Goal: Task Accomplishment & Management: Complete application form

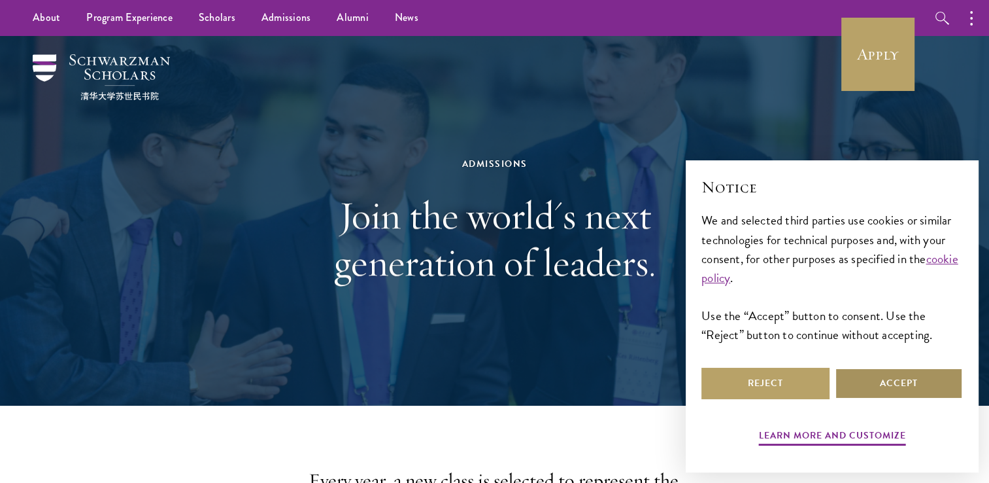
click at [864, 391] on button "Accept" at bounding box center [899, 383] width 128 height 31
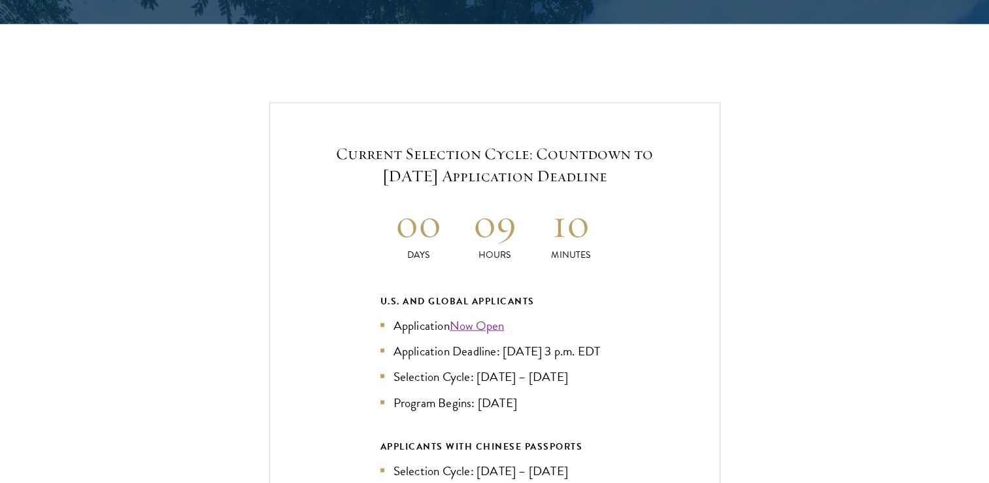
scroll to position [2753, 0]
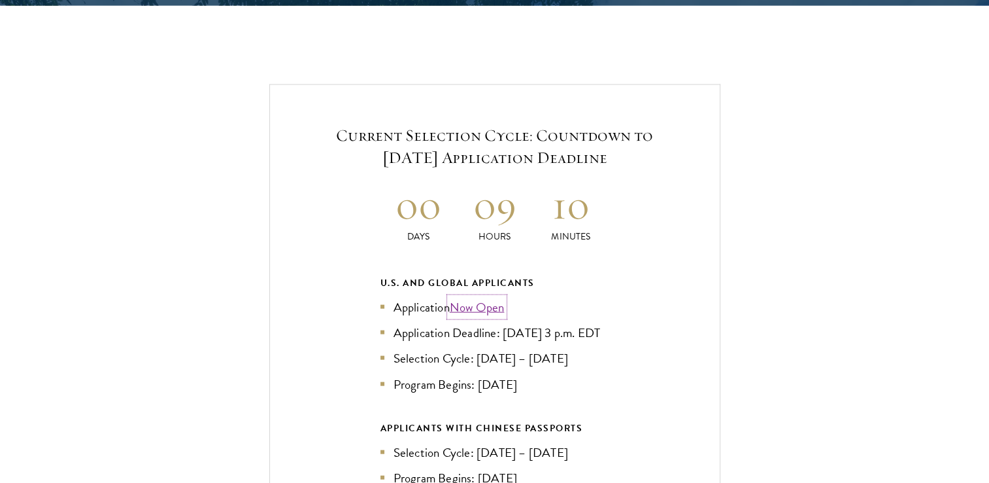
click at [494, 298] on link "Now Open" at bounding box center [477, 307] width 55 height 19
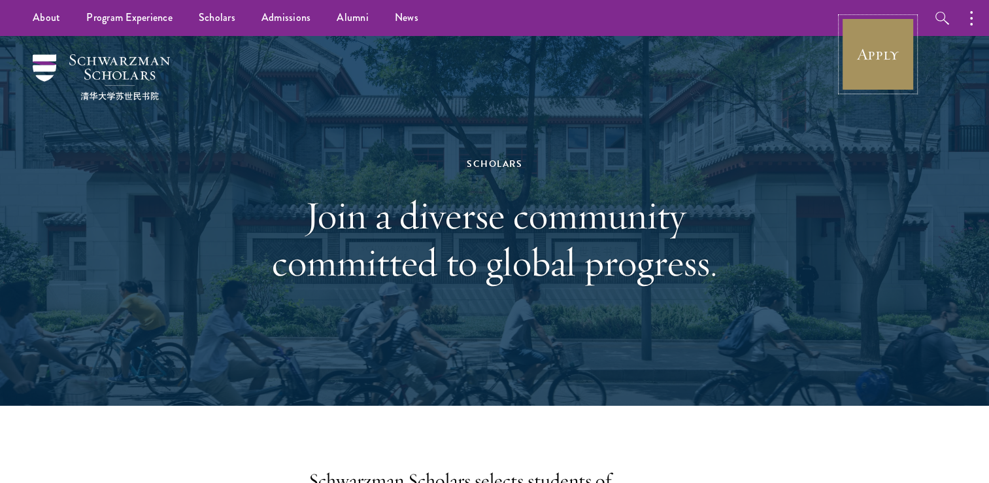
click at [866, 63] on link "Apply" at bounding box center [878, 54] width 73 height 73
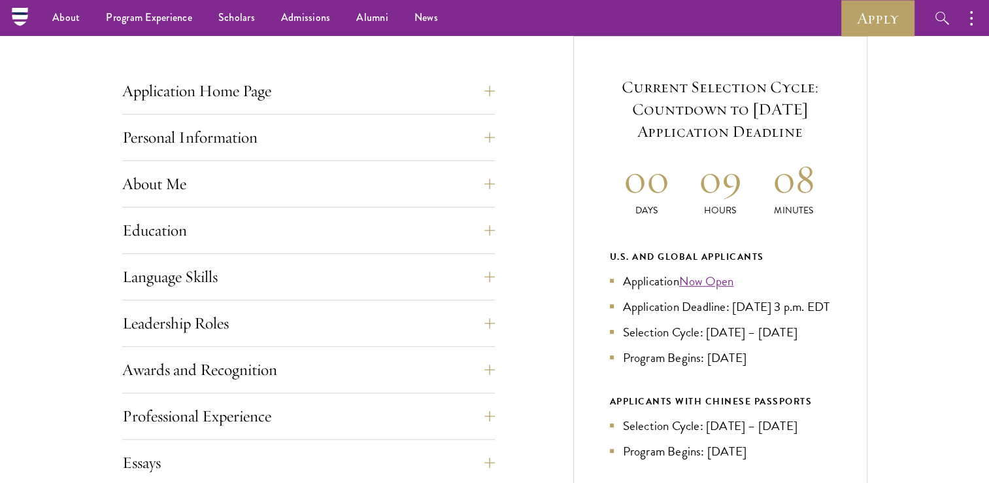
scroll to position [492, 0]
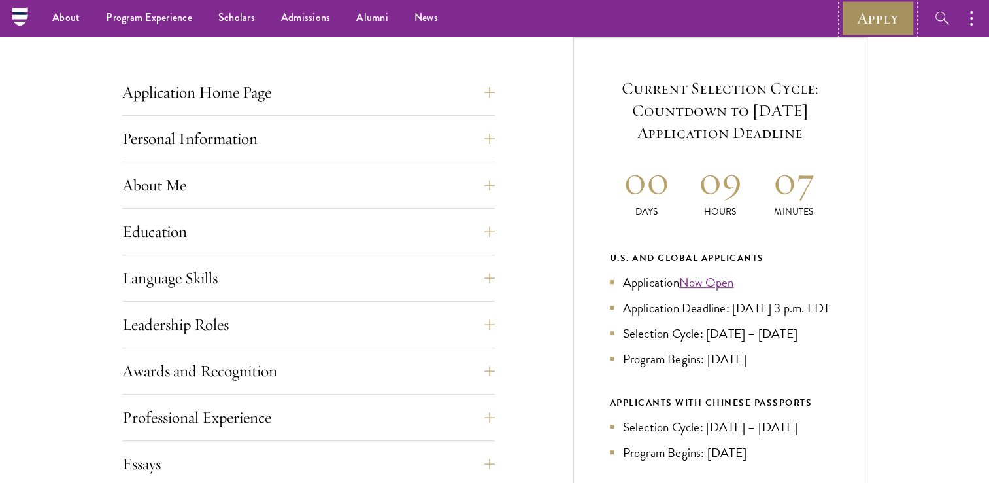
click at [888, 14] on link "Apply" at bounding box center [878, 18] width 73 height 36
